Goal: Find specific page/section: Find specific page/section

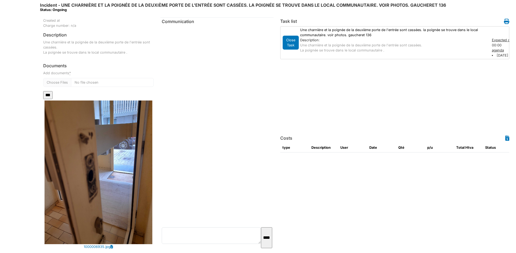
scroll to position [80, 0]
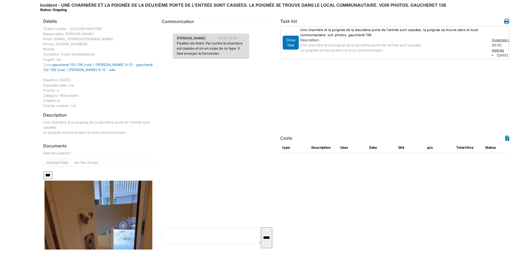
scroll to position [107, 0]
